Goal: Navigation & Orientation: Find specific page/section

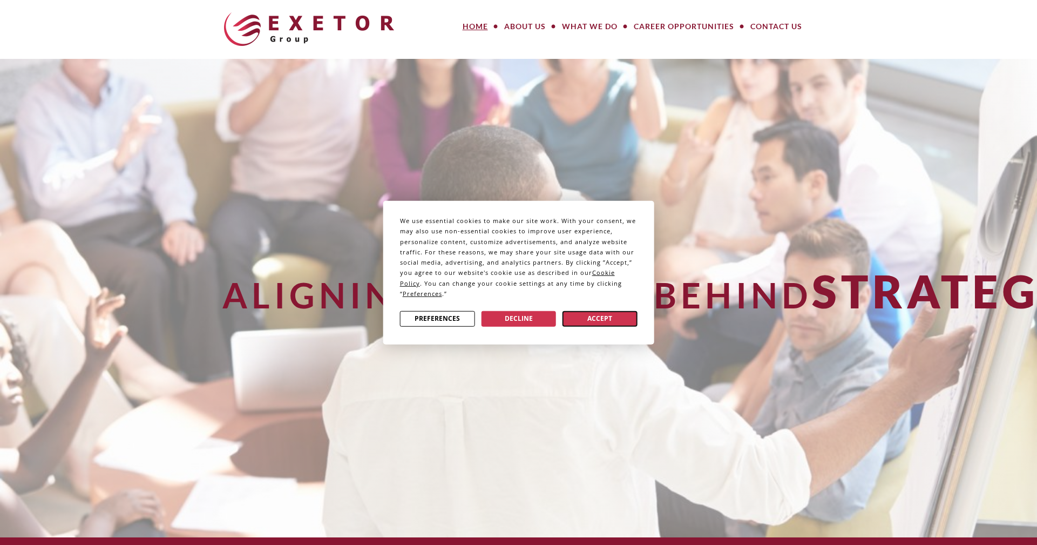
click at [595, 320] on button "Accept" at bounding box center [600, 319] width 75 height 16
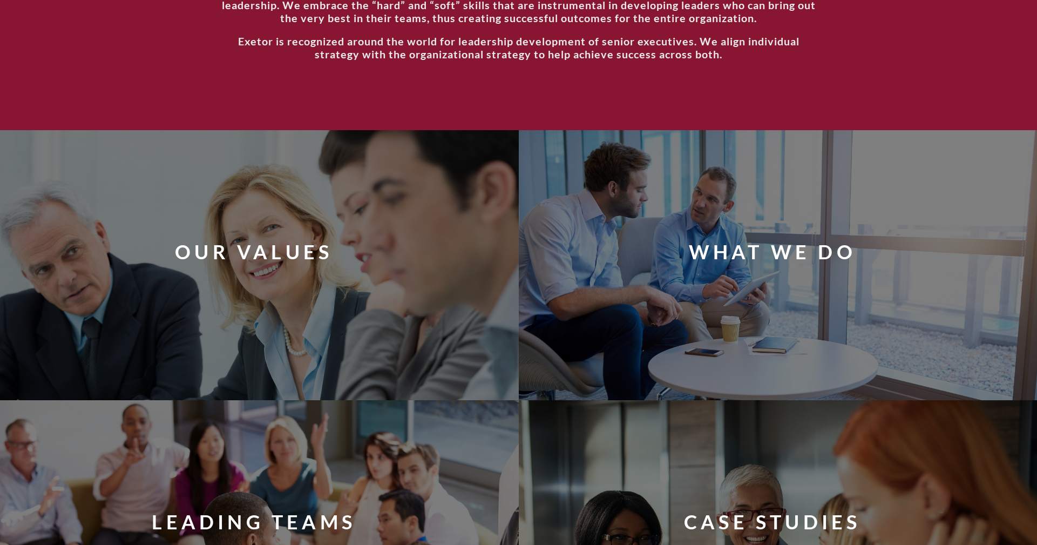
scroll to position [698, 0]
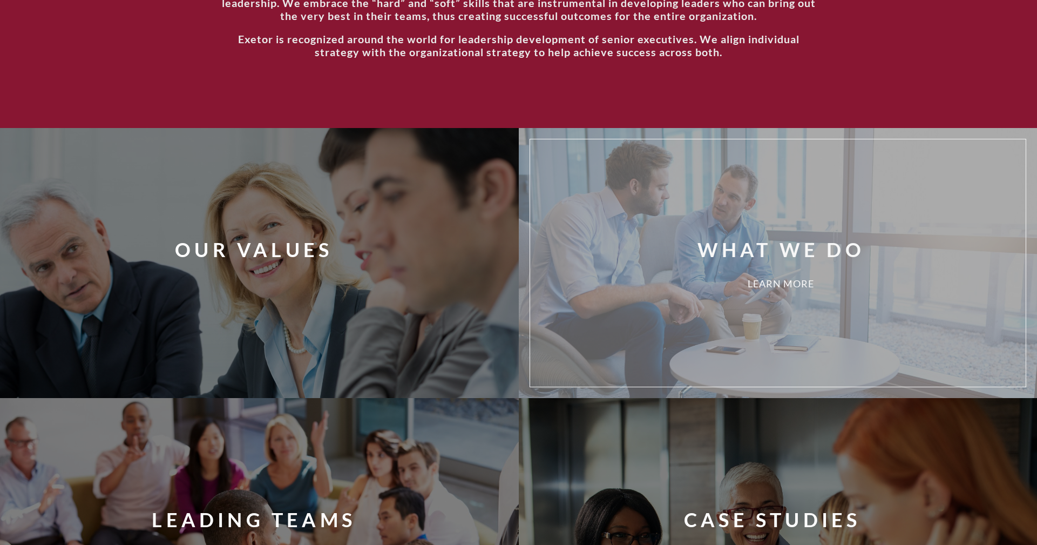
click at [632, 295] on div "What We Do Learn More" at bounding box center [794, 262] width 513 height 231
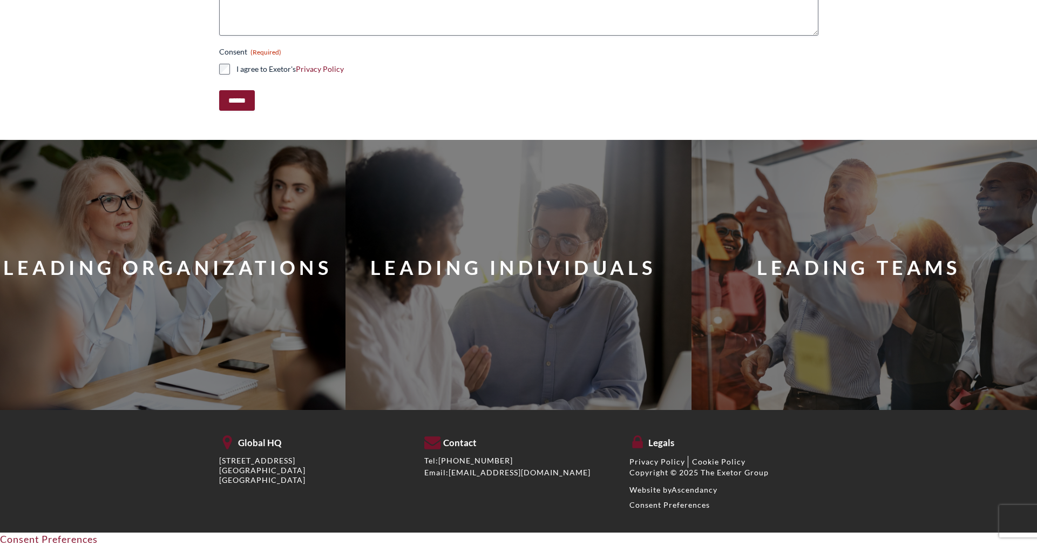
scroll to position [1564, 0]
